Goal: Check status

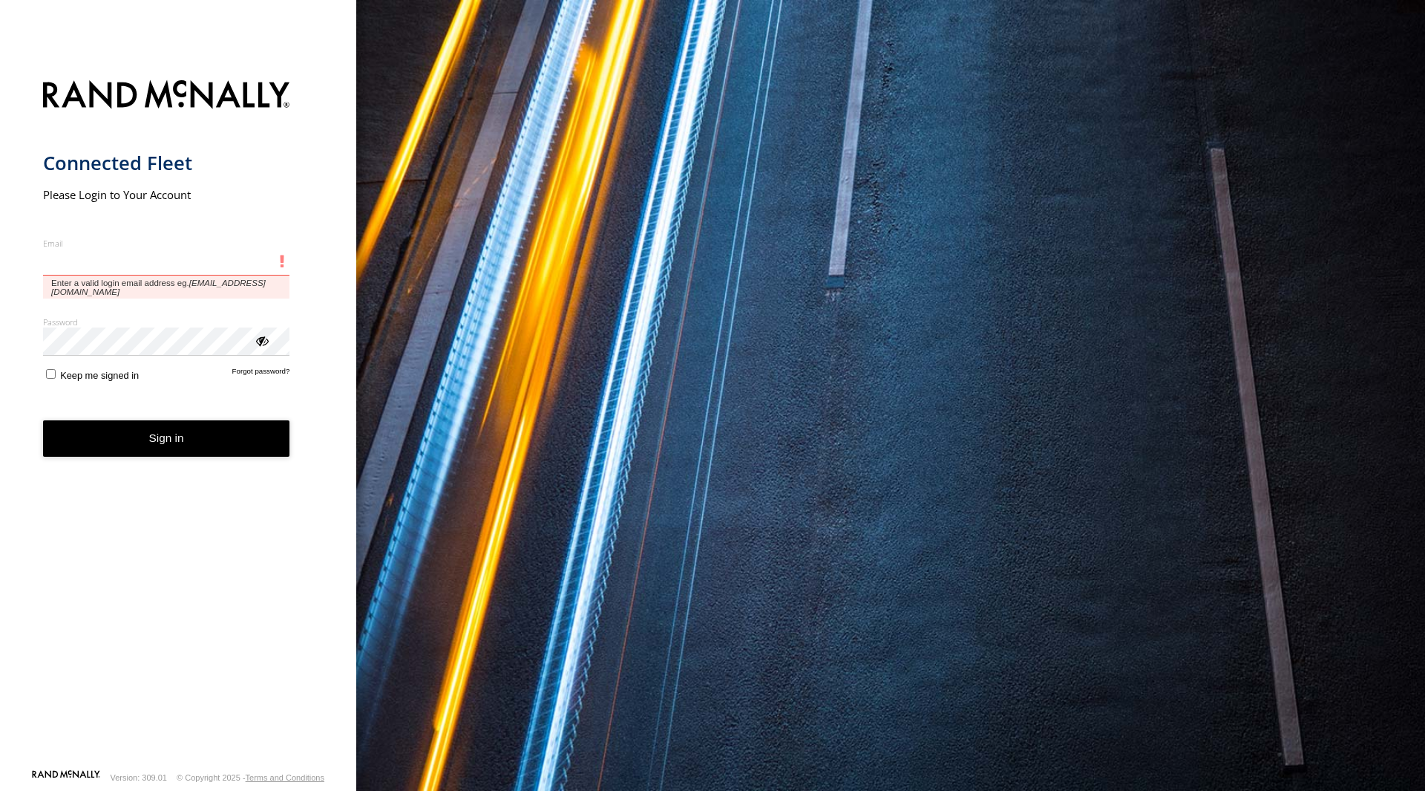
paste input "**********"
type input "**********"
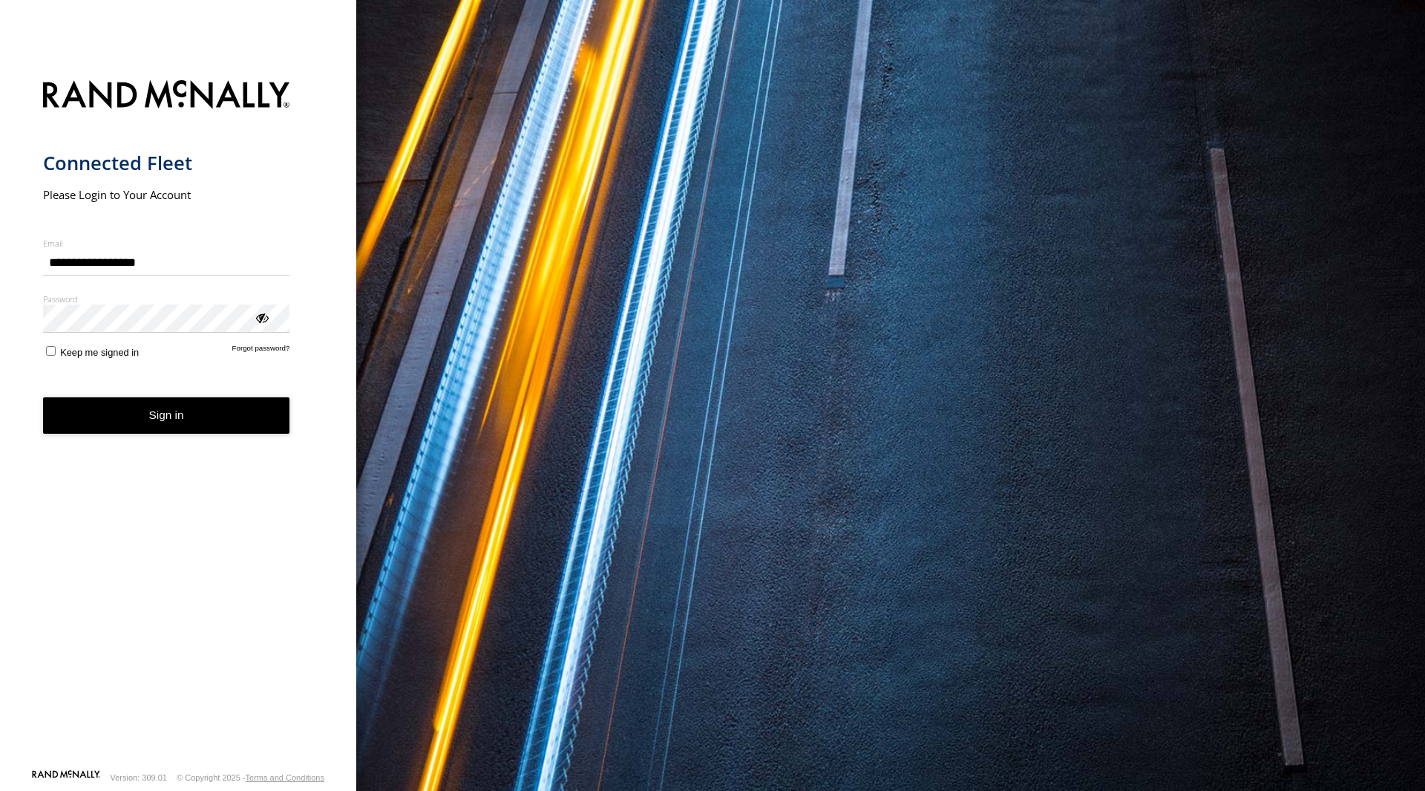
click at [160, 419] on button "Sign in" at bounding box center [166, 415] width 247 height 36
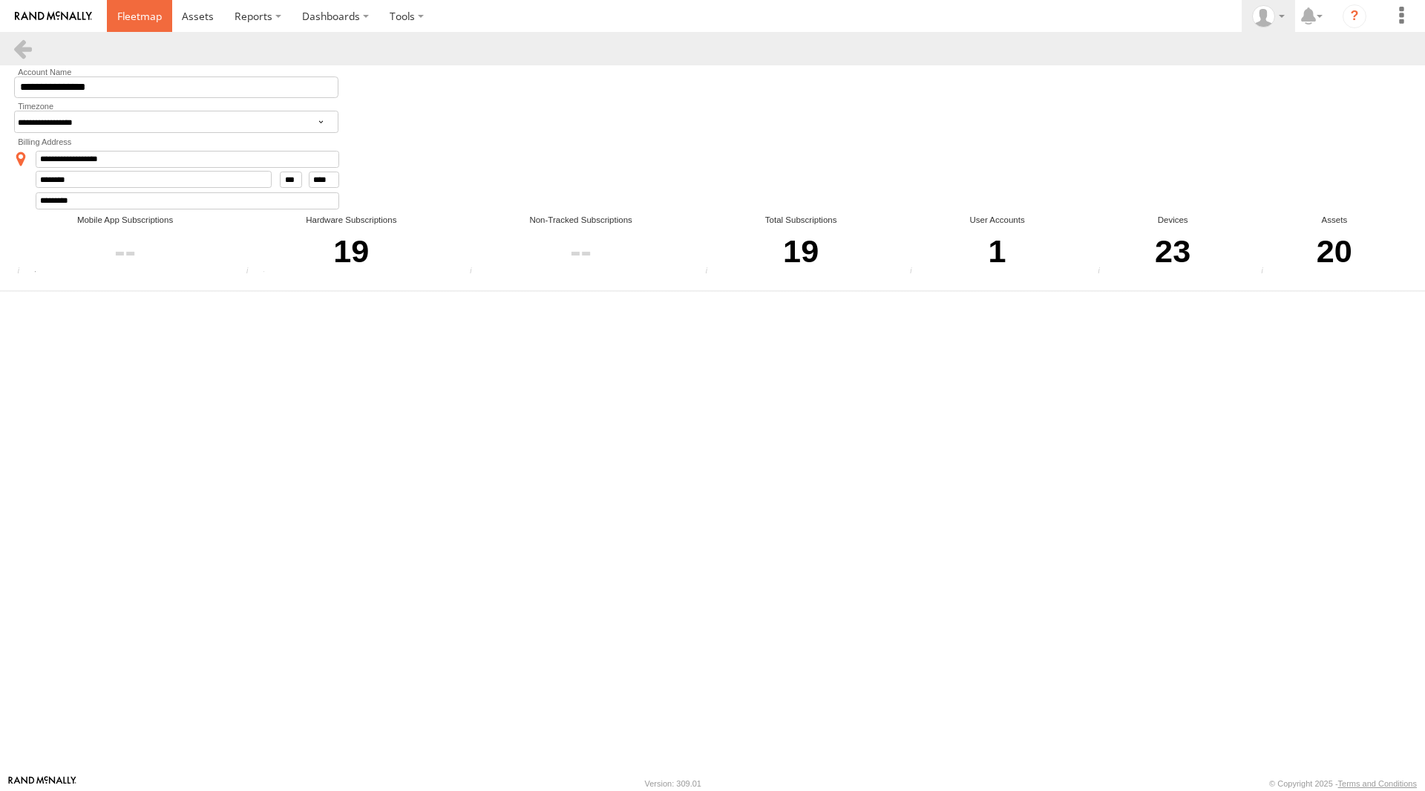
click at [145, 16] on span at bounding box center [139, 16] width 45 height 14
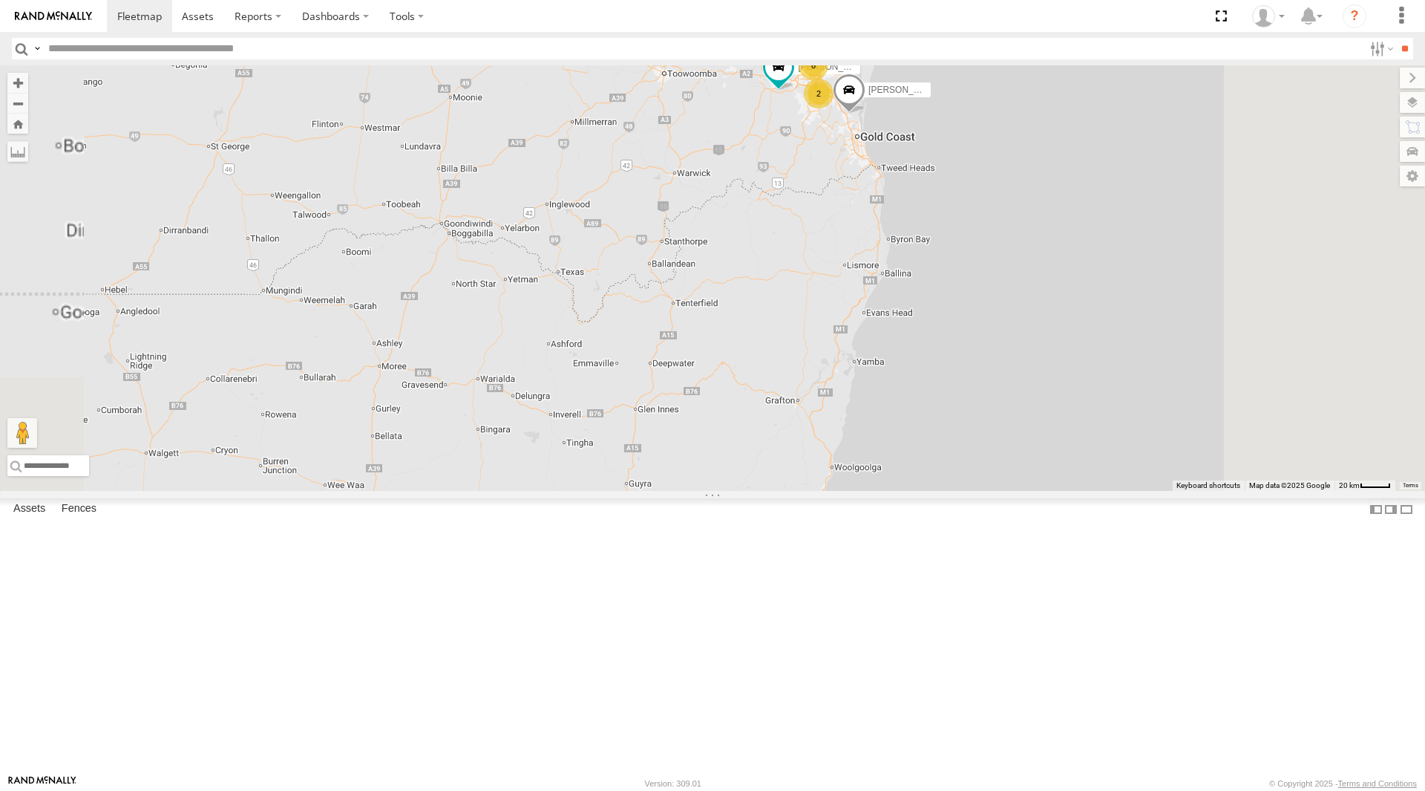
drag, startPoint x: 932, startPoint y: 206, endPoint x: 857, endPoint y: 373, distance: 183.8
click at [855, 373] on div "Vinh 019IP4 - Hilux Jace Seumanu - 842JY2 8 Mitchell B - Corolla Hatch 2 2" at bounding box center [712, 277] width 1425 height 425
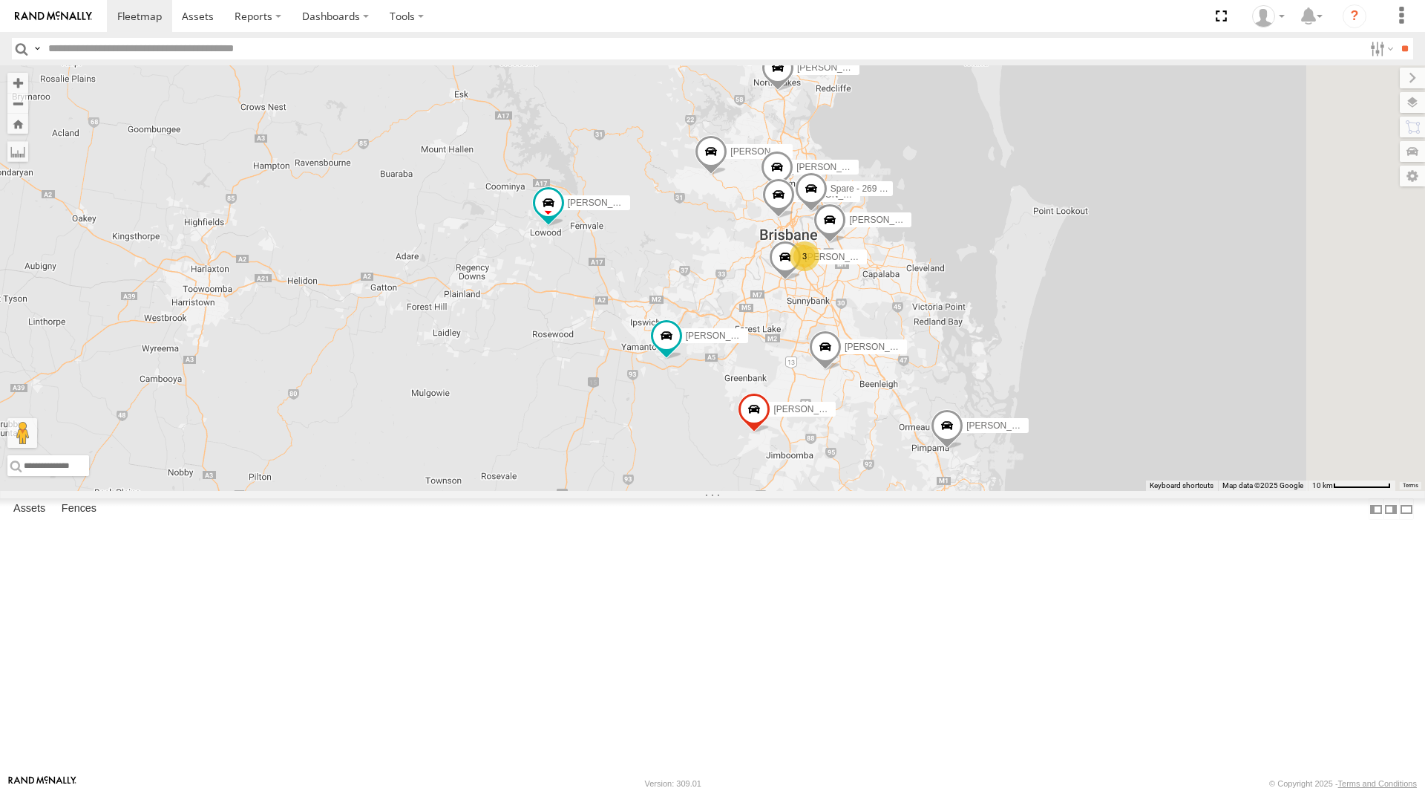
drag, startPoint x: 1082, startPoint y: 406, endPoint x: 1018, endPoint y: 505, distance: 118.0
click at [1045, 491] on div "Vinh 019IP4 - Hilux Jace Seumanu - 842JY2 Mitchell B - Corolla Hatch Alex - 347…" at bounding box center [712, 277] width 1425 height 425
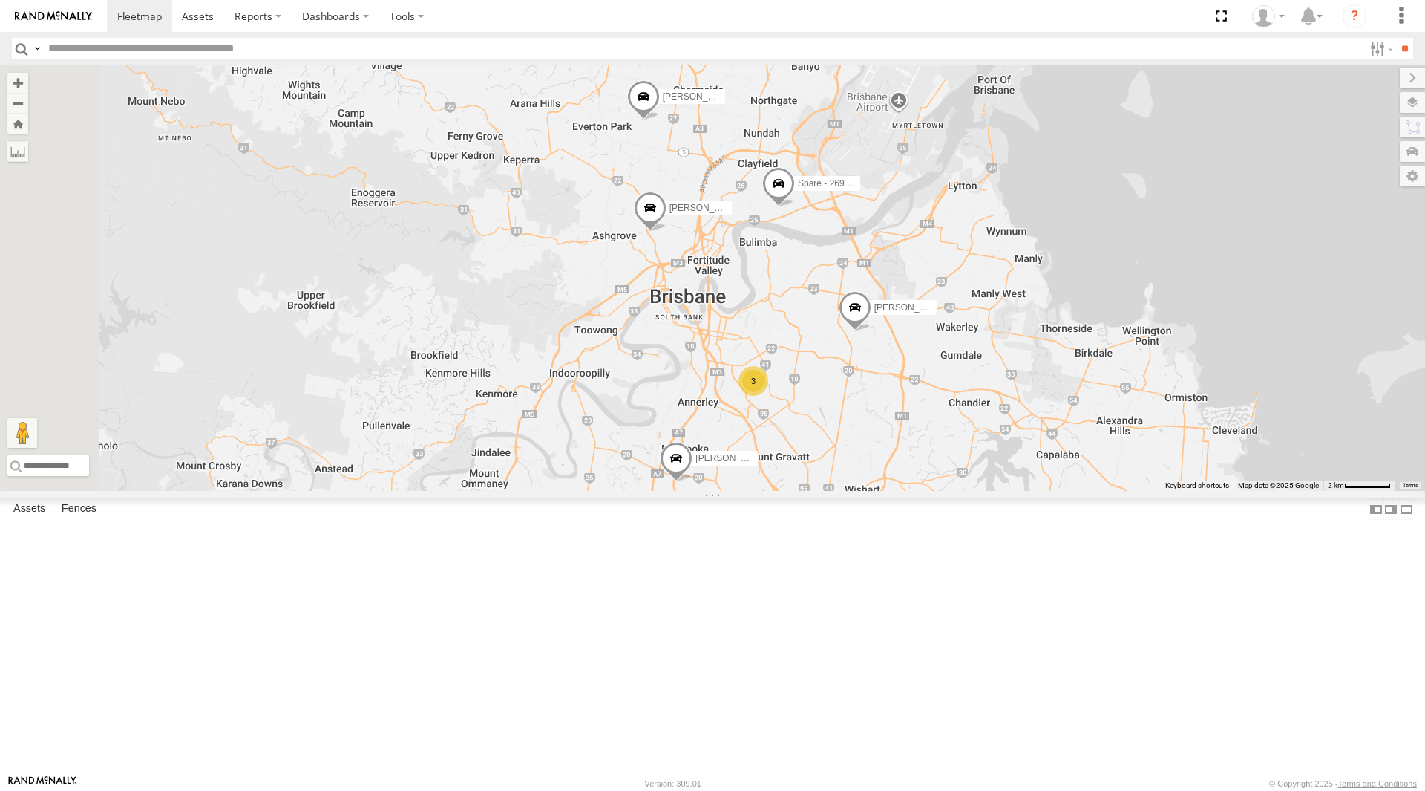
drag, startPoint x: 908, startPoint y: 357, endPoint x: 921, endPoint y: 415, distance: 59.3
click at [921, 415] on div "Vinh 019IP4 - Hilux Jace Seumanu - 842JY2 Mitchell B - Corolla Hatch Alex - 347…" at bounding box center [712, 277] width 1425 height 425
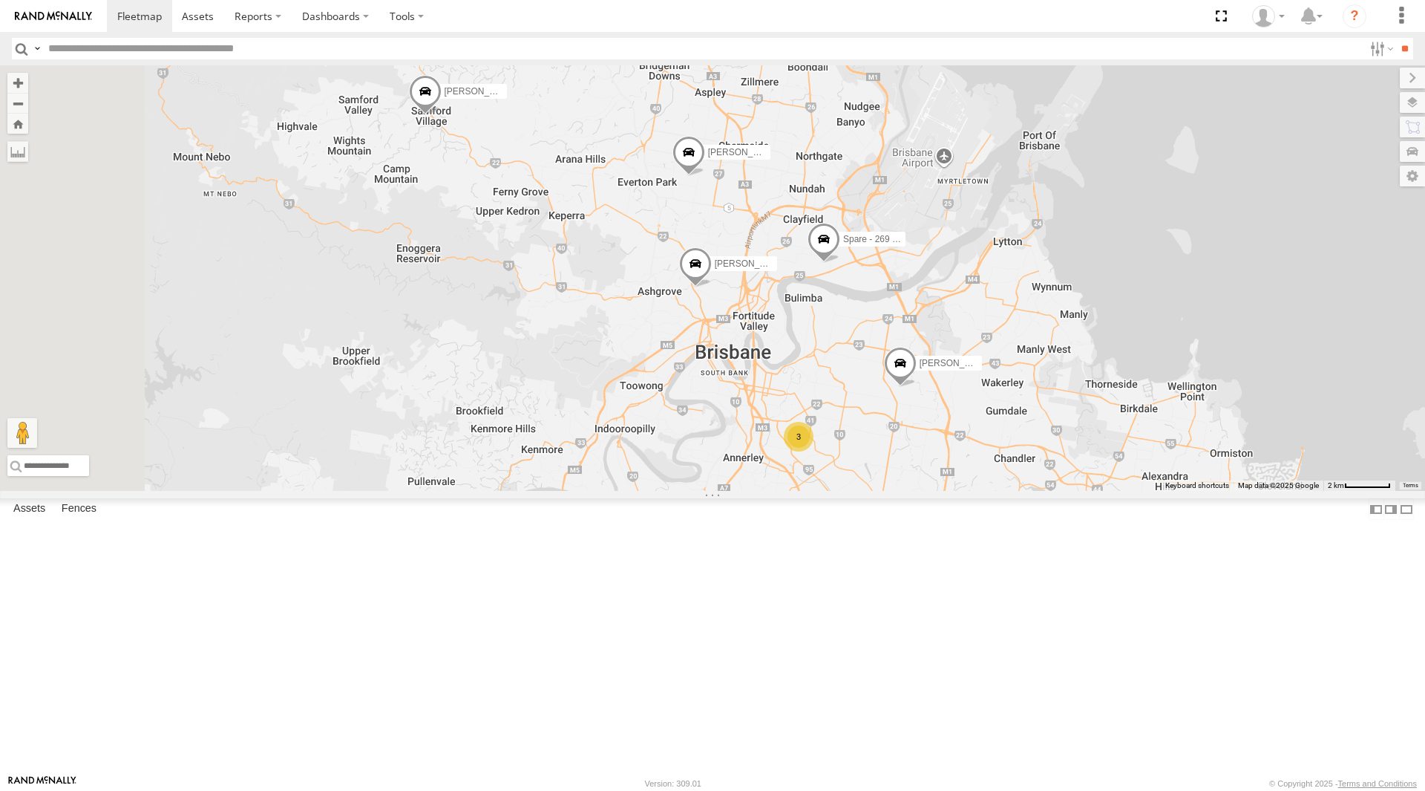
drag, startPoint x: 849, startPoint y: 408, endPoint x: 903, endPoint y: 471, distance: 82.6
click at [902, 471] on div "Vinh 019IP4 - Hilux Jace Seumanu - 842JY2 Mitchell B - Corolla Hatch Alex - 347…" at bounding box center [712, 277] width 1425 height 425
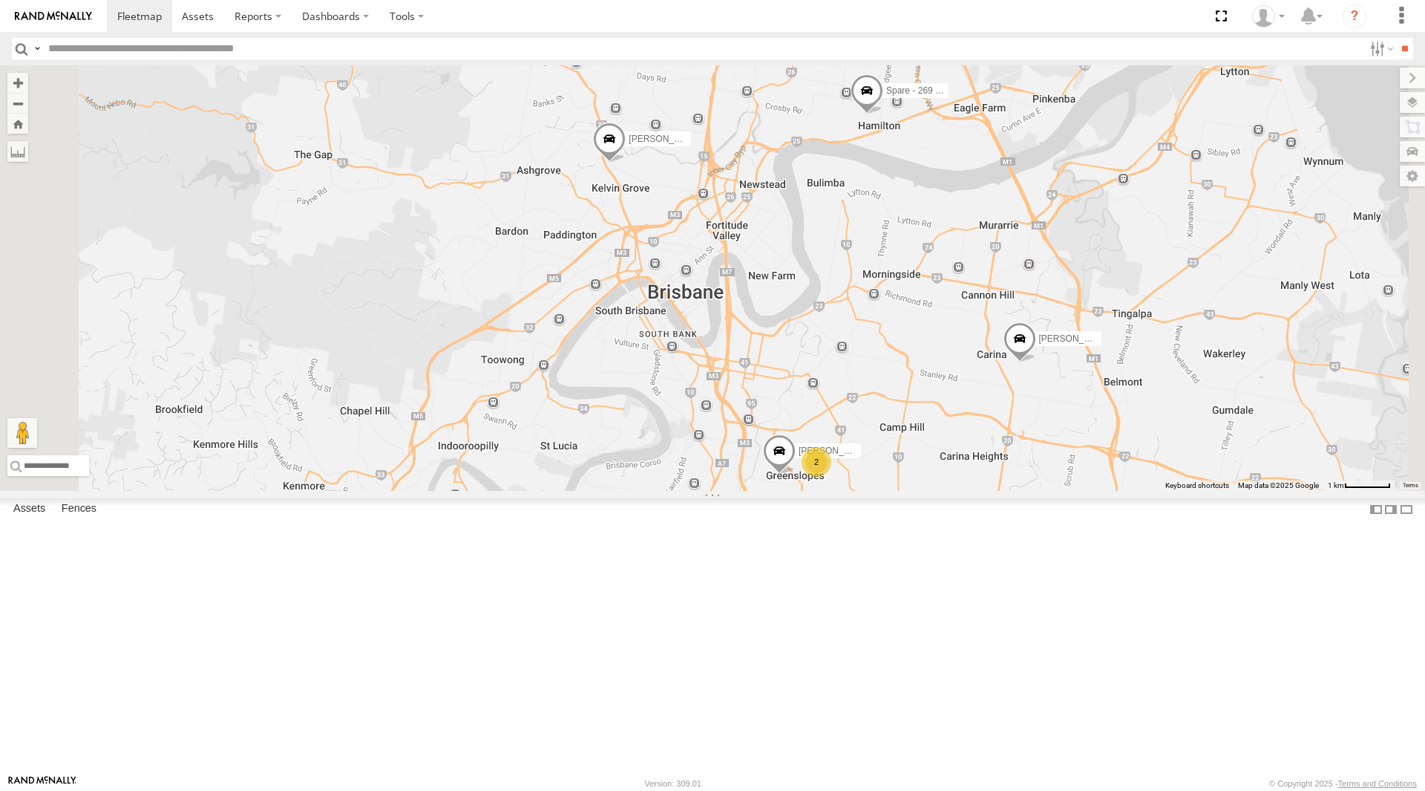
drag, startPoint x: 1019, startPoint y: 573, endPoint x: 956, endPoint y: 443, distance: 144.4
click at [956, 444] on div "Vinh 019IP4 - Hilux Jace Seumanu - 842JY2 Mitchell B - Corolla Hatch Alex - 347…" at bounding box center [712, 277] width 1425 height 425
